Goal: Transaction & Acquisition: Download file/media

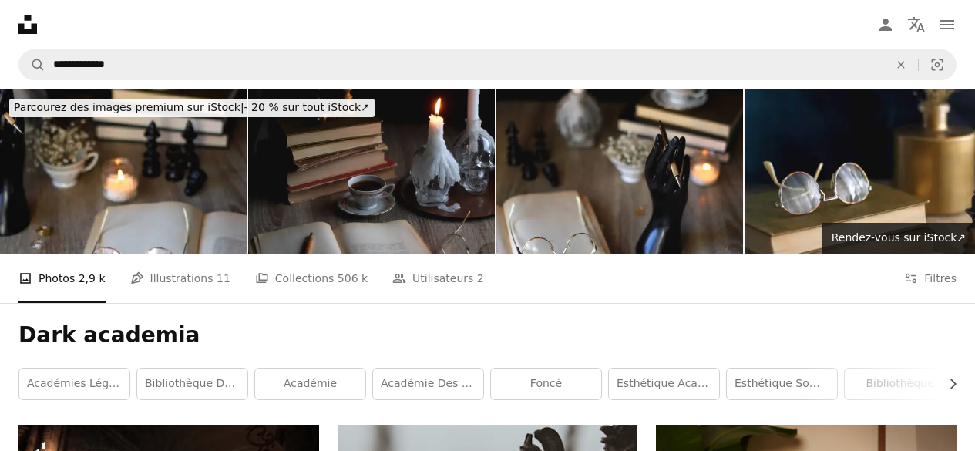
click at [15, 13] on button "An X shape" at bounding box center [15, 15] width 19 height 19
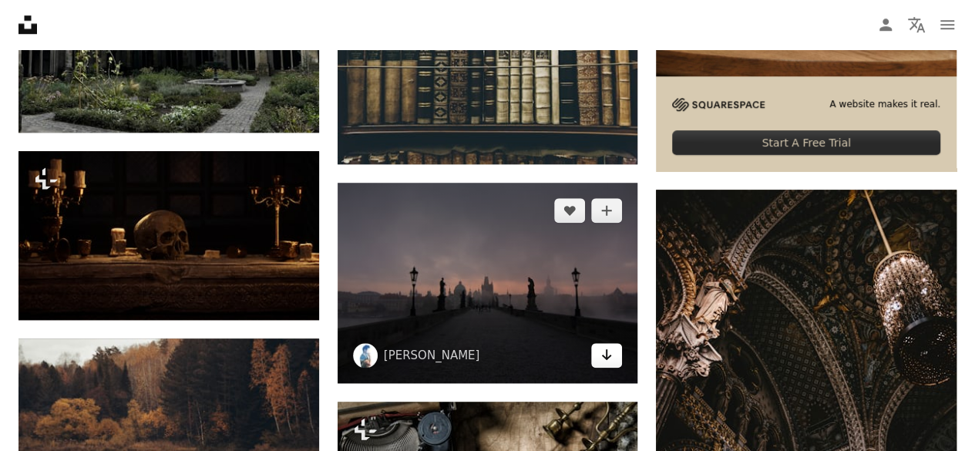
click at [603, 355] on icon "Arrow pointing down" at bounding box center [607, 354] width 12 height 19
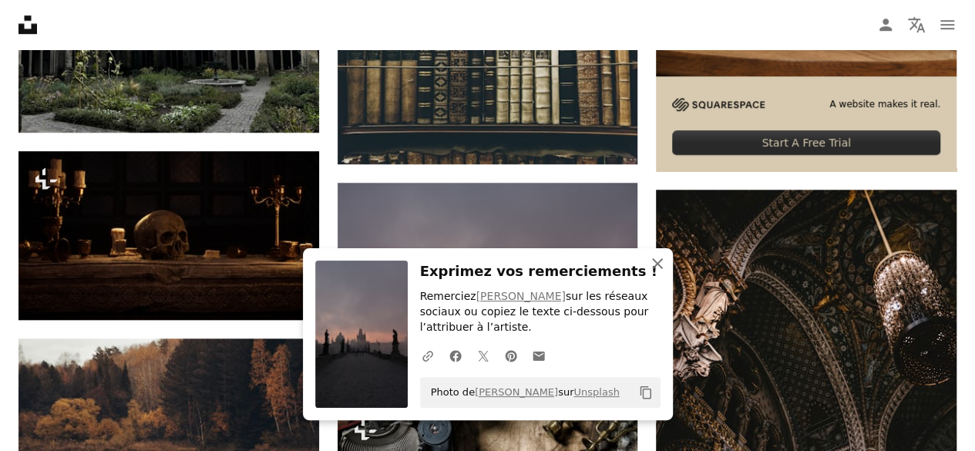
click at [657, 261] on icon "An X shape" at bounding box center [657, 263] width 19 height 19
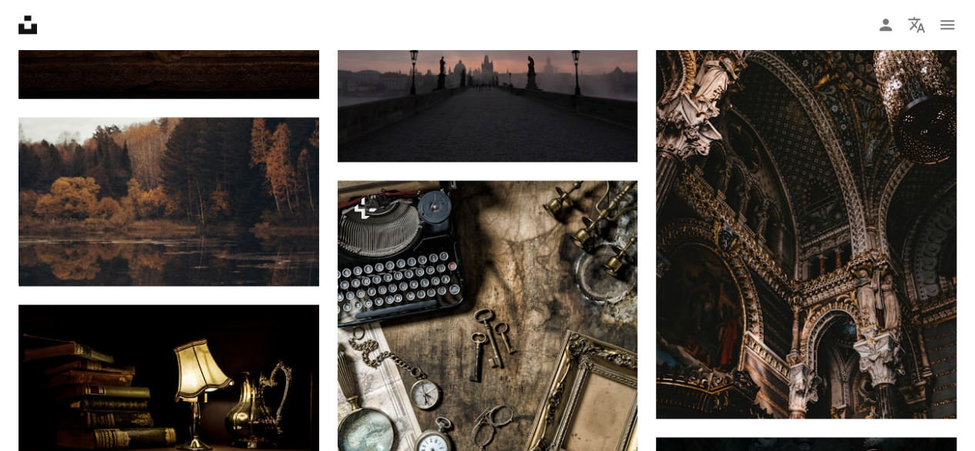
scroll to position [1062, 0]
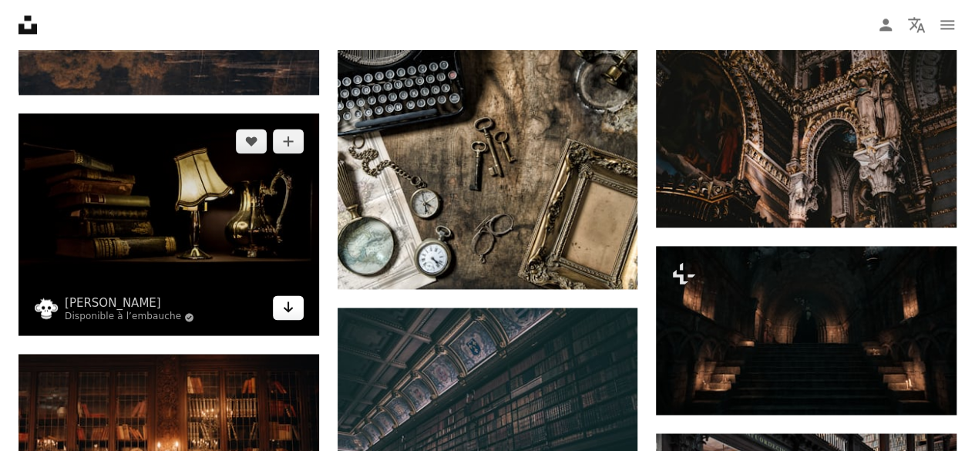
click at [295, 309] on link "Arrow pointing down" at bounding box center [288, 307] width 31 height 25
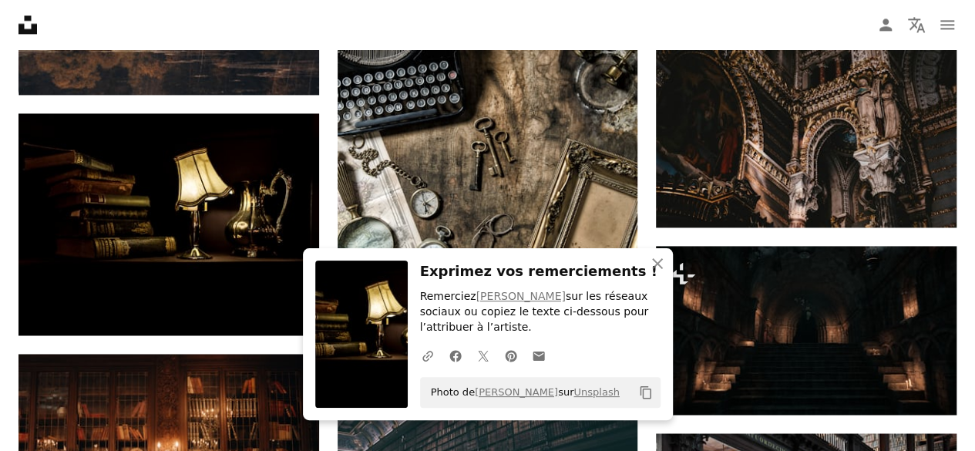
click at [0, 346] on div "Plus sign for Unsplash+ A heart A plus sign [PERSON_NAME] Pour Unsplash+ A lock…" at bounding box center [487, 344] width 975 height 1963
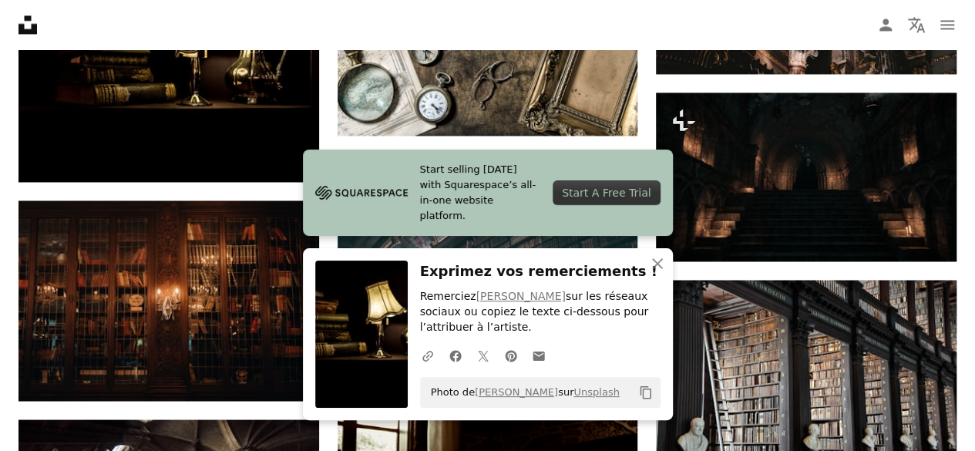
scroll to position [1216, 0]
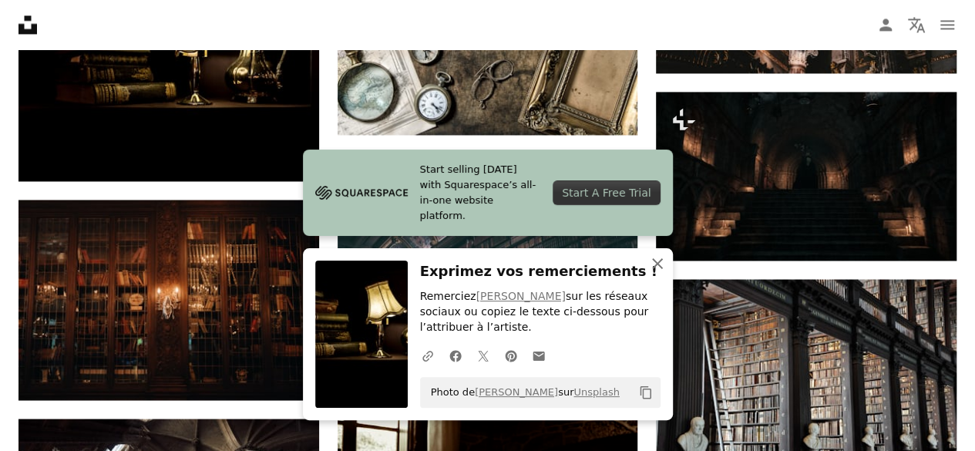
click at [665, 263] on icon "An X shape" at bounding box center [657, 263] width 19 height 19
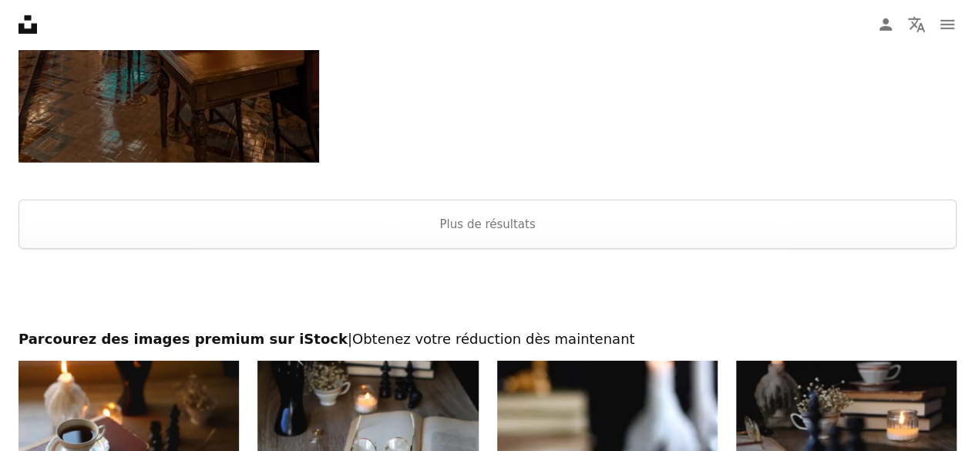
scroll to position [2222, 0]
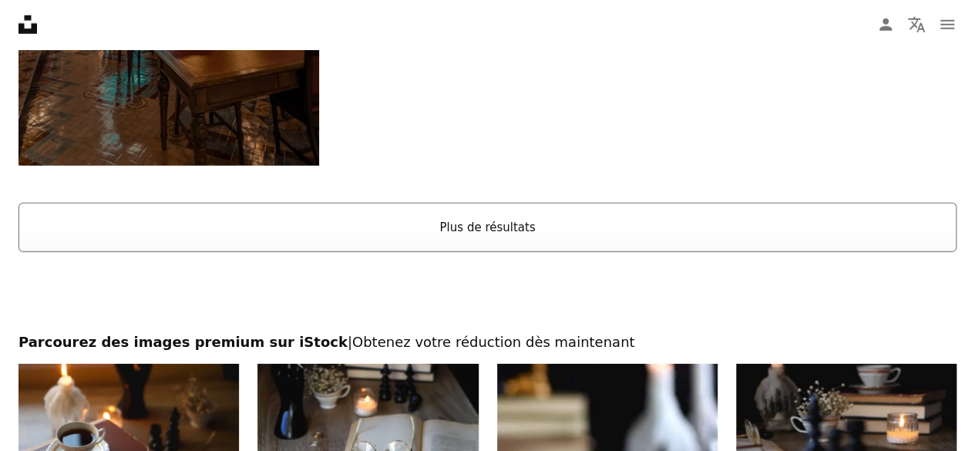
click at [493, 226] on button "Plus de résultats" at bounding box center [488, 227] width 938 height 49
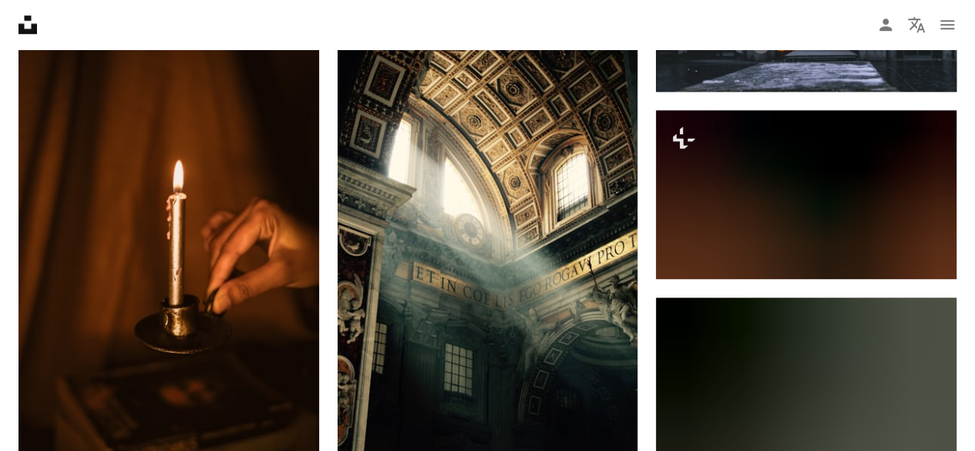
scroll to position [3638, 0]
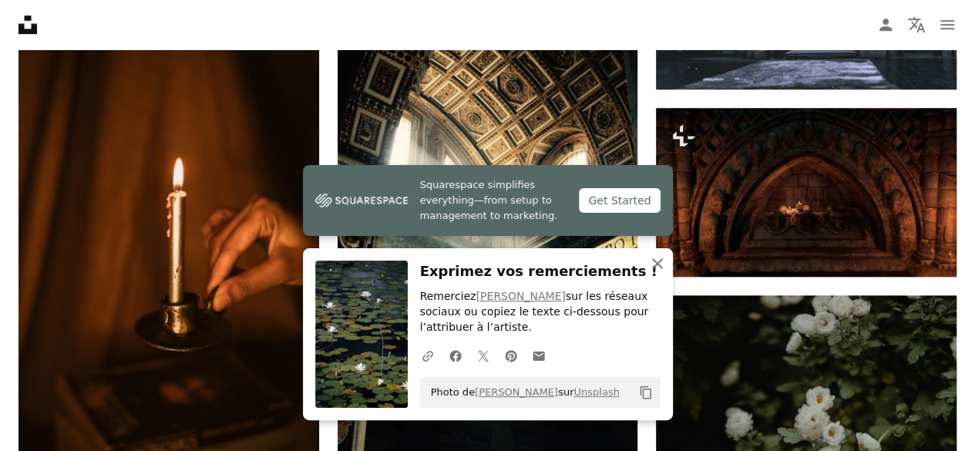
click at [654, 268] on icon "button" at bounding box center [657, 263] width 11 height 11
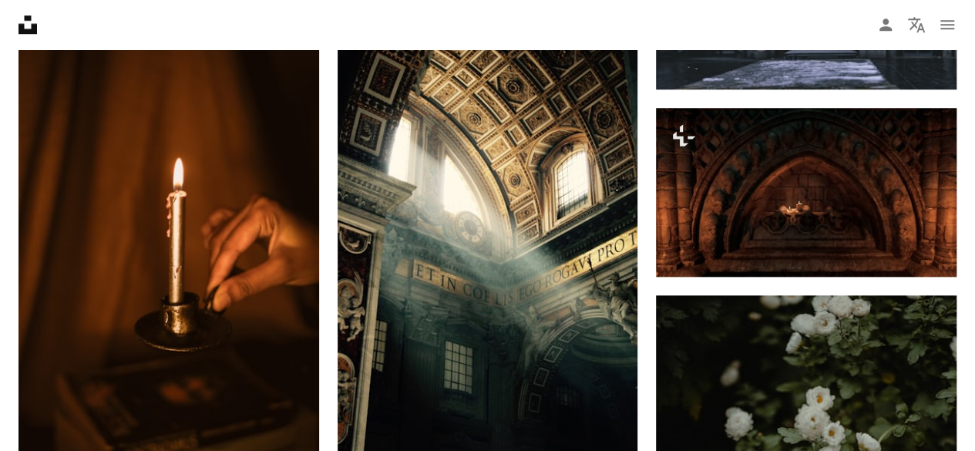
click at [654, 270] on icon "An X shape" at bounding box center [657, 279] width 19 height 19
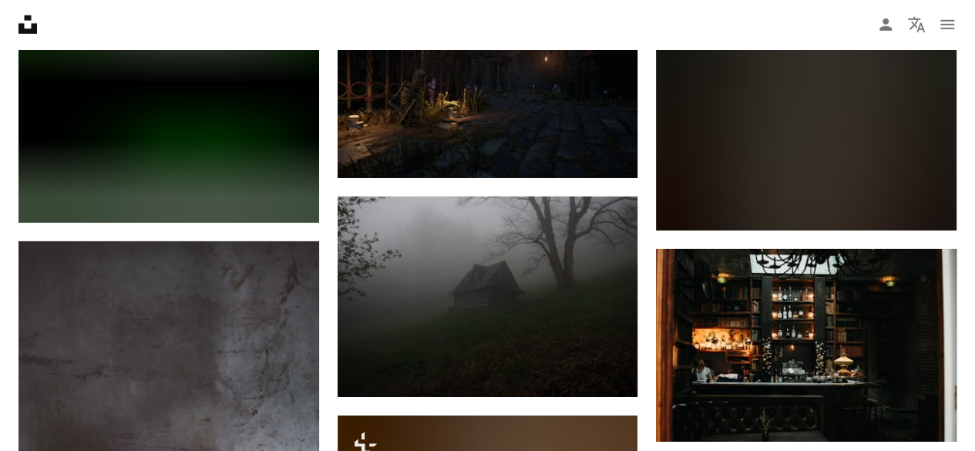
scroll to position [5258, 0]
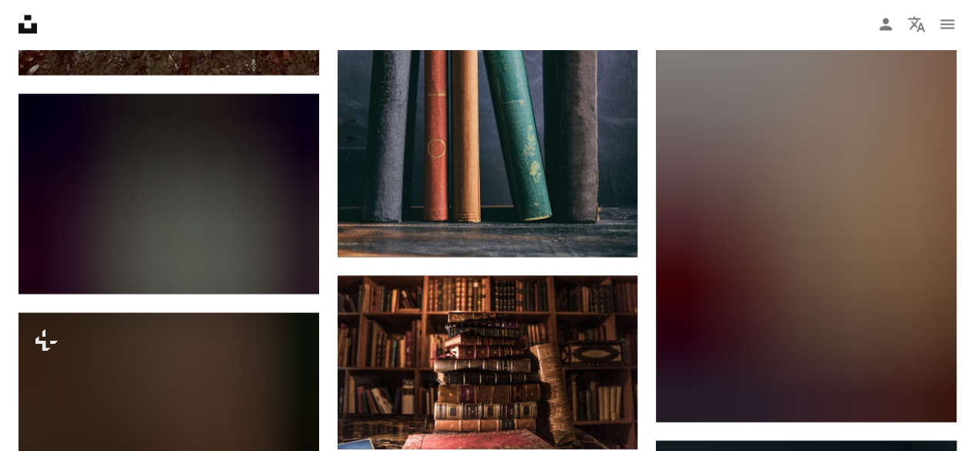
scroll to position [10151, 0]
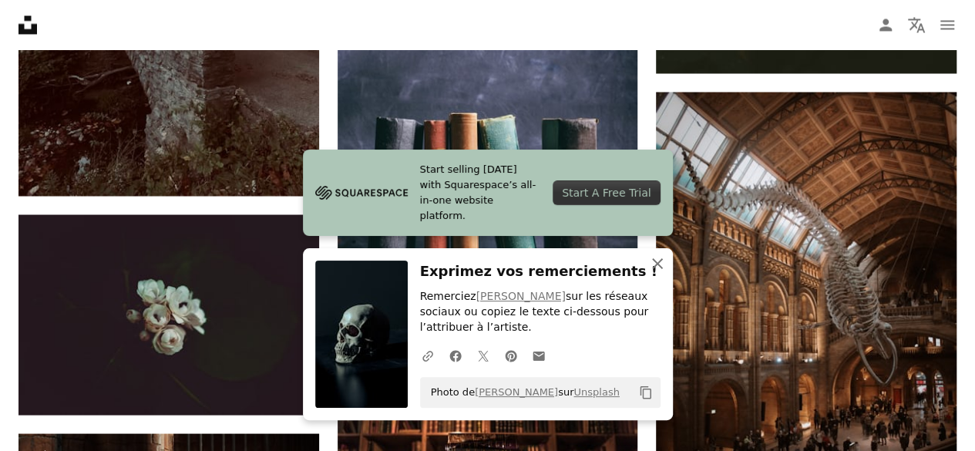
drag, startPoint x: 658, startPoint y: 259, endPoint x: 429, endPoint y: 270, distance: 229.2
click at [658, 259] on icon "An X shape" at bounding box center [657, 263] width 19 height 19
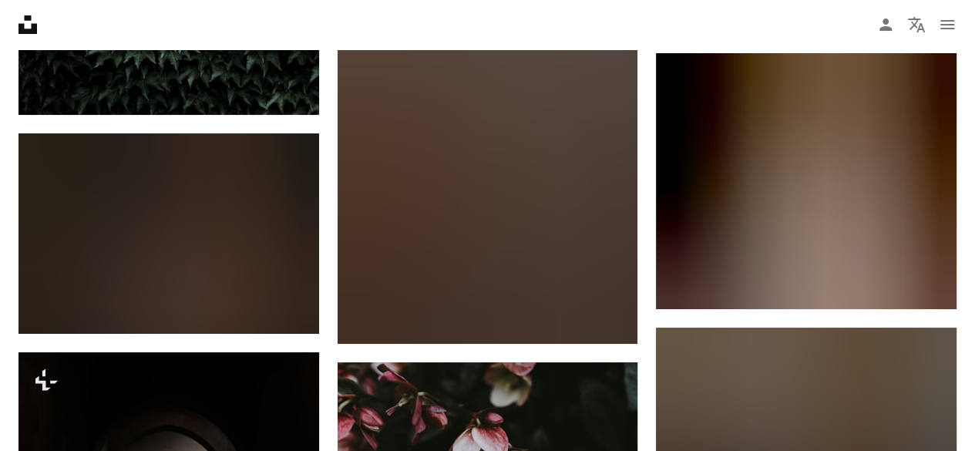
scroll to position [11813, 0]
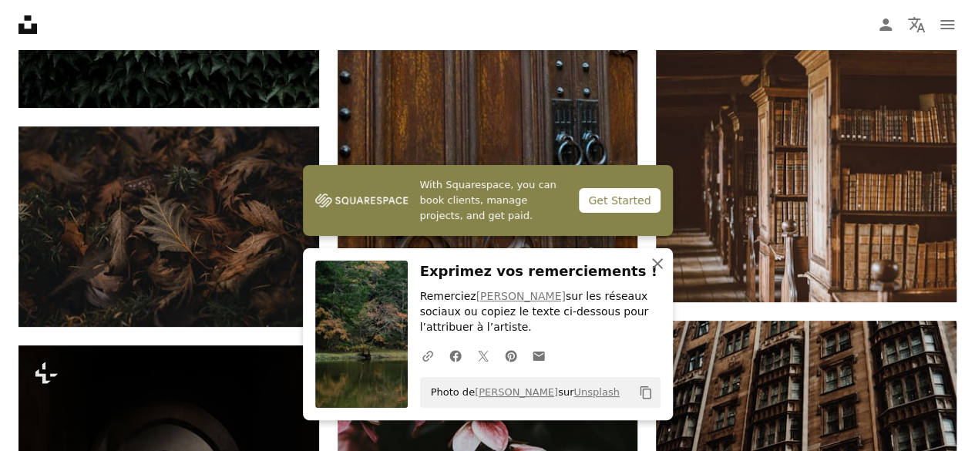
click at [657, 260] on icon "An X shape" at bounding box center [657, 263] width 19 height 19
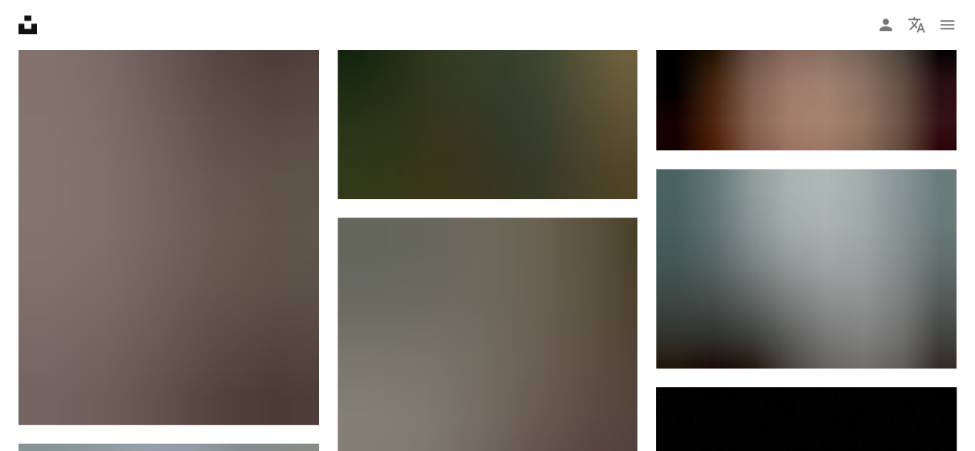
scroll to position [12468, 0]
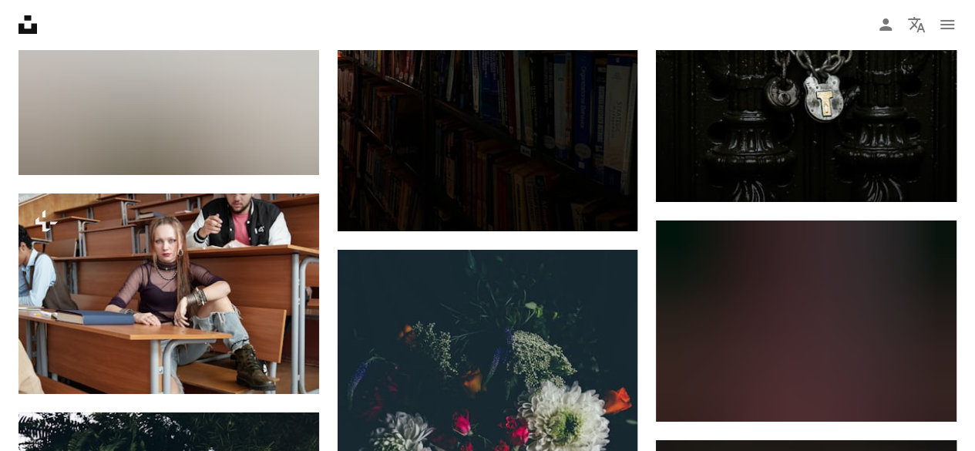
scroll to position [14503, 0]
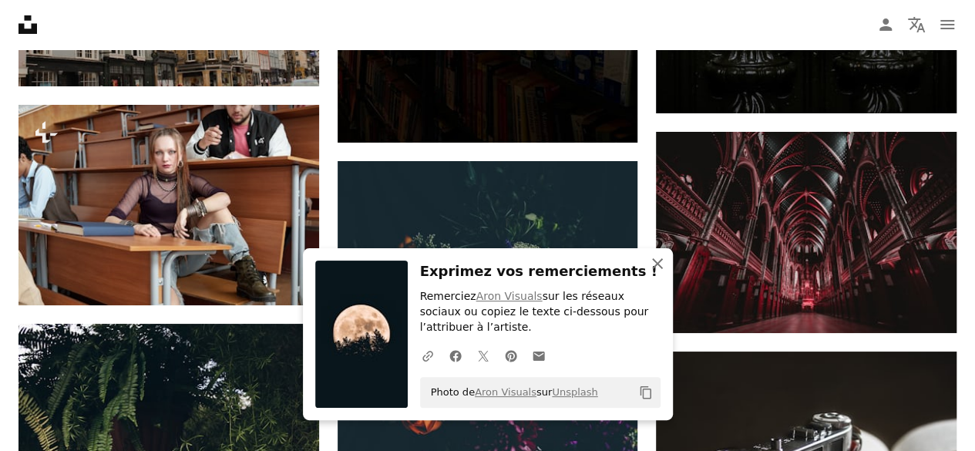
click at [659, 261] on icon "An X shape" at bounding box center [657, 263] width 19 height 19
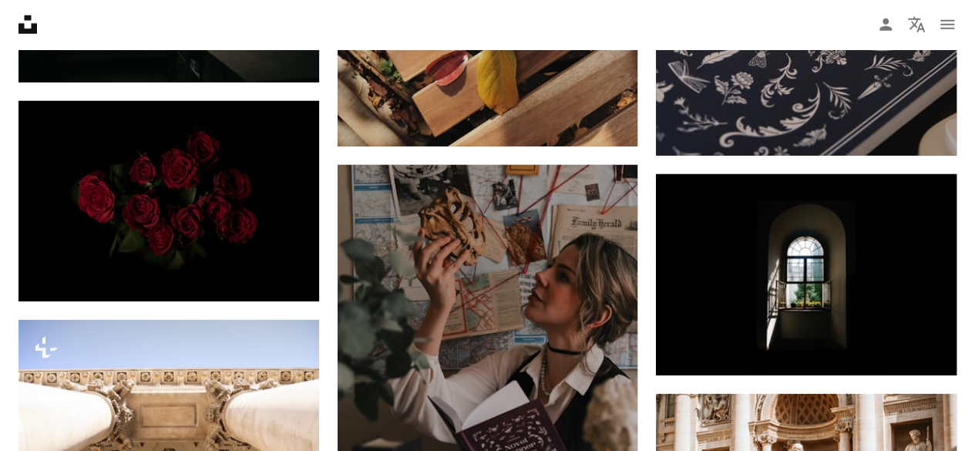
scroll to position [16802, 0]
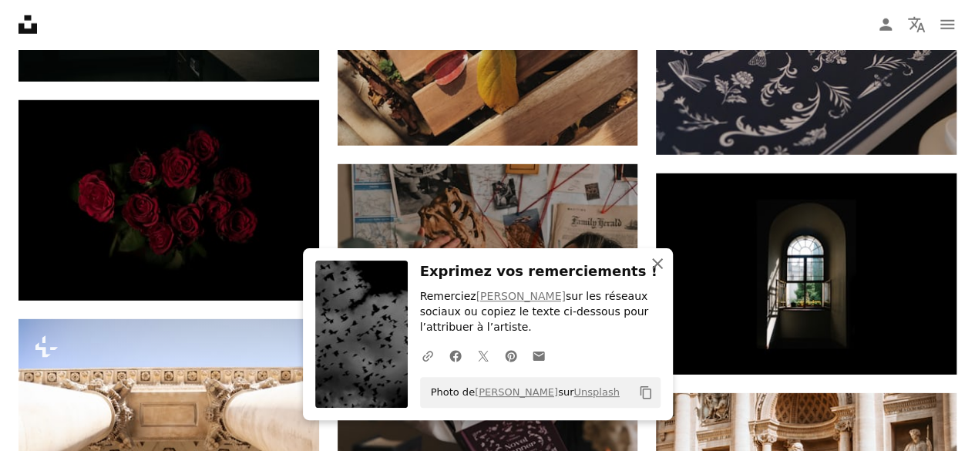
click at [652, 264] on icon "An X shape" at bounding box center [657, 263] width 19 height 19
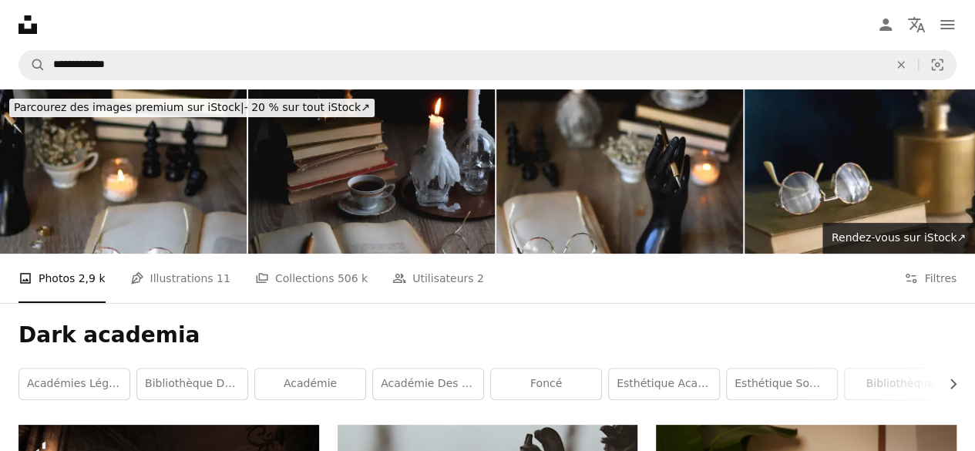
scroll to position [102, 0]
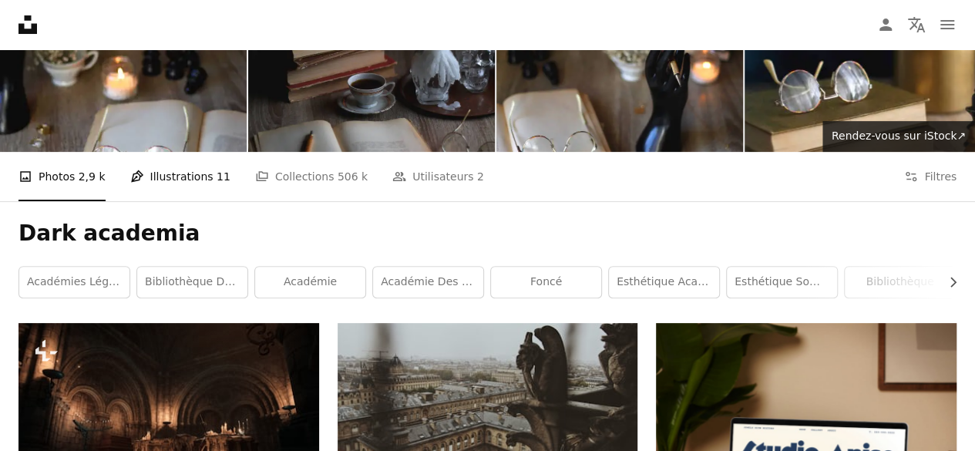
click at [180, 180] on link "Pen Tool Illustrations 11" at bounding box center [180, 176] width 100 height 49
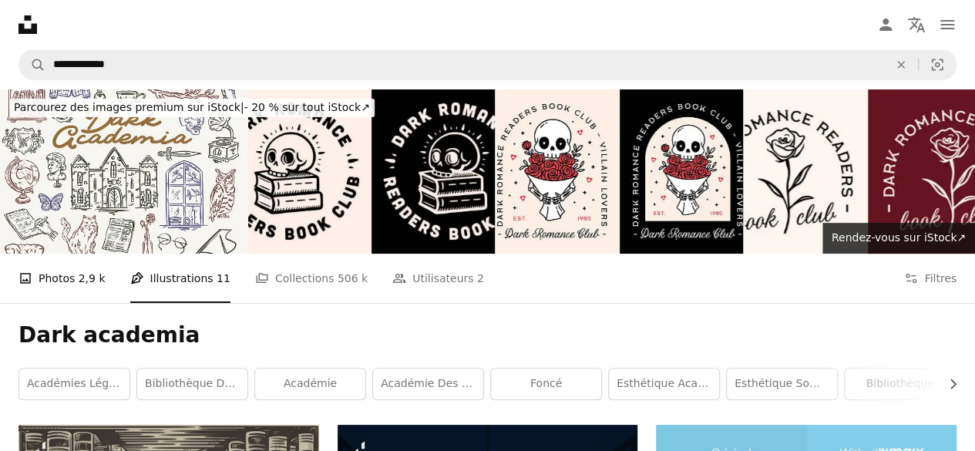
click at [66, 284] on link "A photo Photos 2,9 k" at bounding box center [62, 278] width 87 height 49
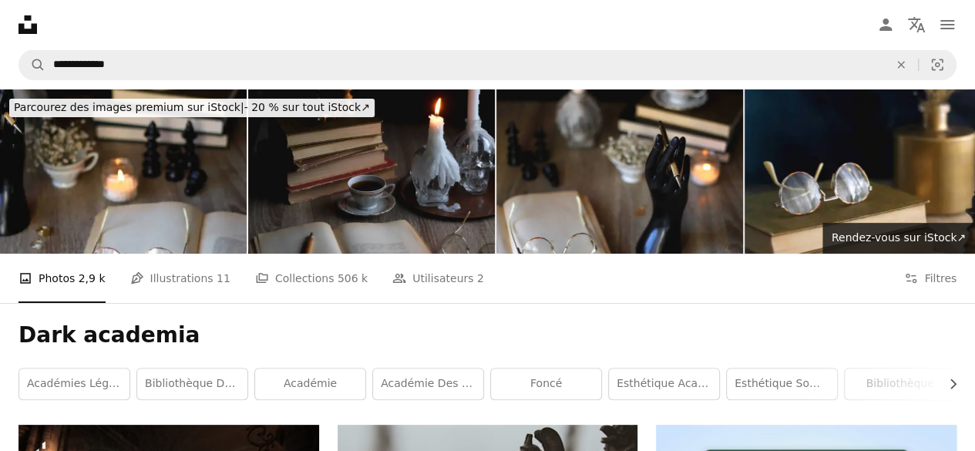
scroll to position [329, 0]
